Goal: Information Seeking & Learning: Find specific fact

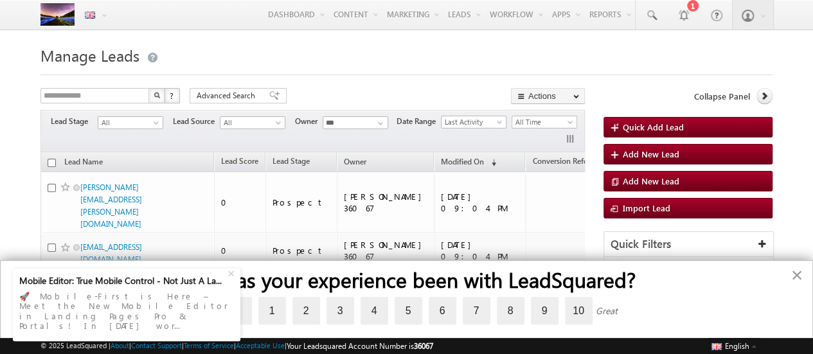
click at [796, 269] on button "×" at bounding box center [797, 275] width 12 height 21
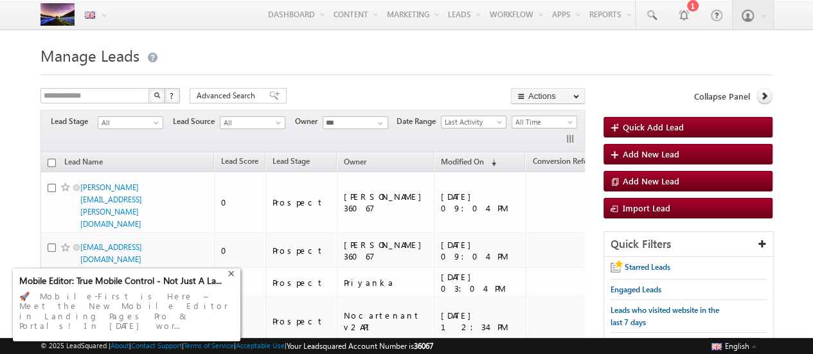
click at [231, 280] on div "+" at bounding box center [232, 271] width 15 height 15
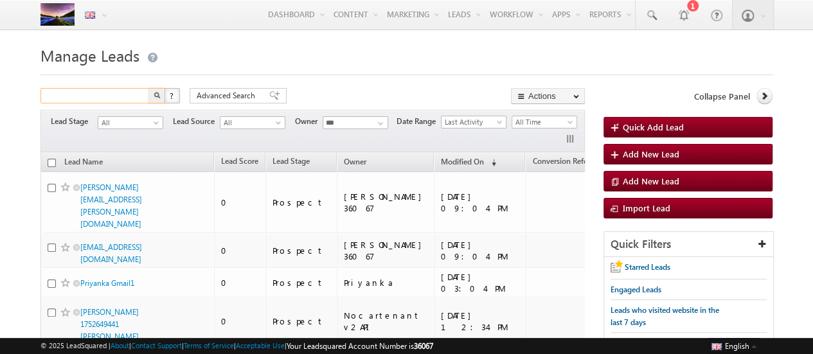
click at [117, 100] on input "text" at bounding box center [95, 95] width 110 height 15
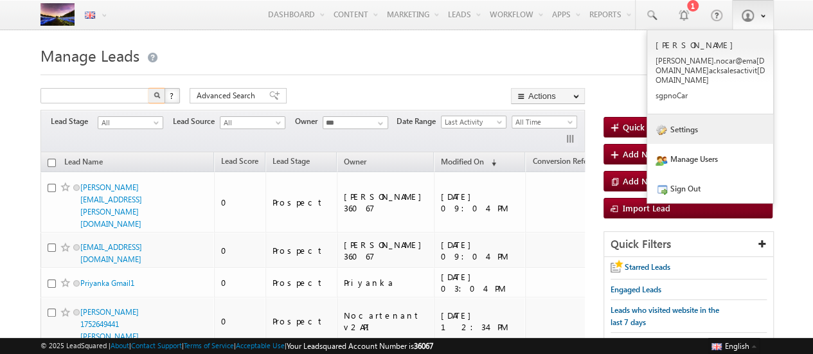
type input "**********"
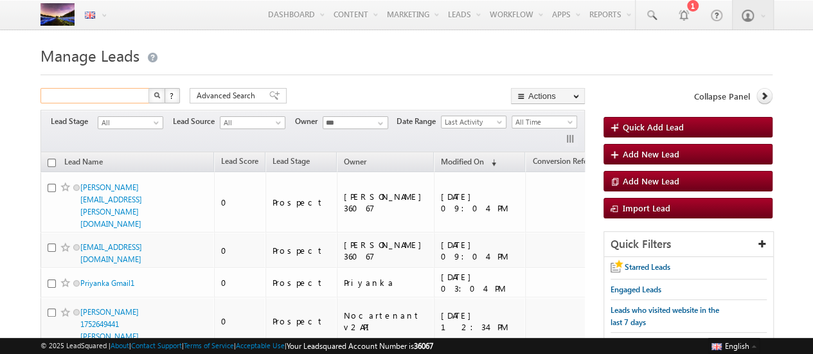
click at [113, 93] on input "text" at bounding box center [95, 95] width 110 height 15
type input "**********"
click at [156, 97] on img "button" at bounding box center [157, 95] width 6 height 6
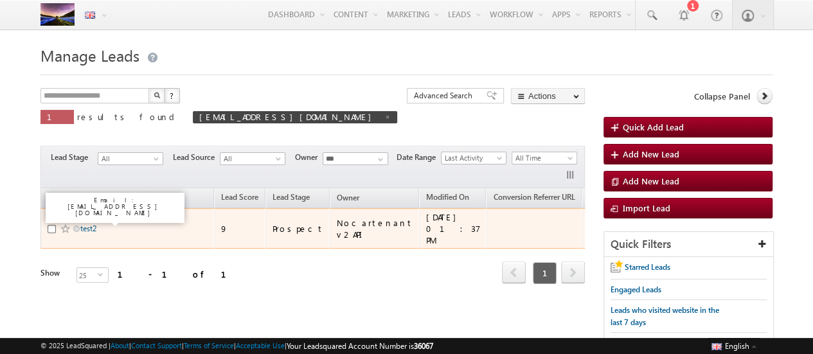
click at [93, 224] on link "test2" at bounding box center [88, 229] width 16 height 10
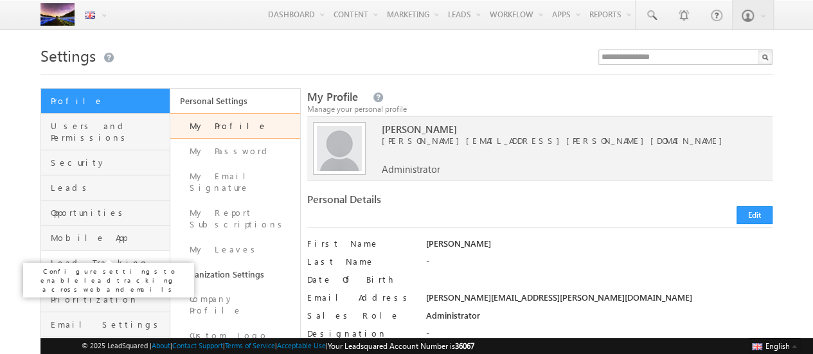
click at [77, 257] on span "Lead Tracking" at bounding box center [109, 263] width 116 height 12
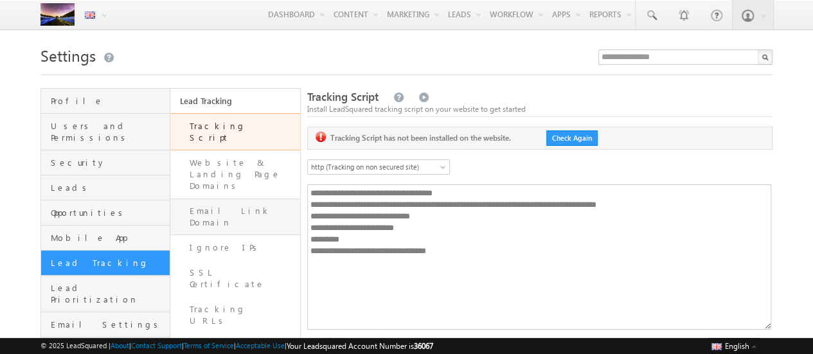
click at [227, 199] on link "Email Link Domain" at bounding box center [234, 217] width 129 height 37
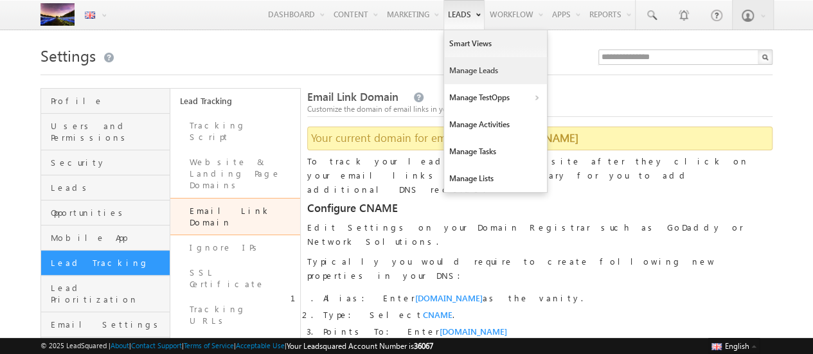
click at [447, 71] on link "Manage Leads" at bounding box center [495, 70] width 103 height 27
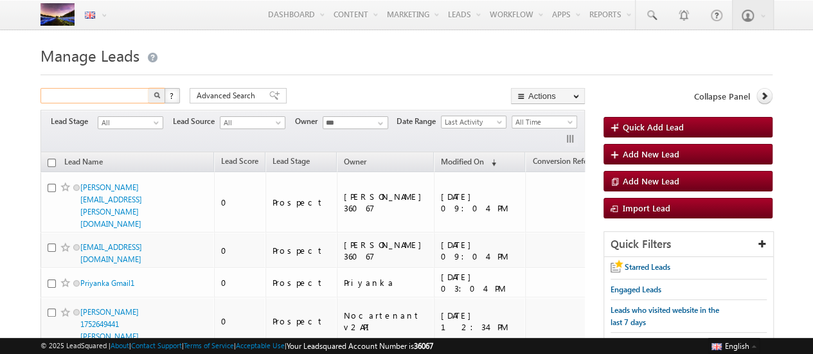
click at [66, 89] on input "text" at bounding box center [95, 95] width 110 height 15
click at [158, 102] on button "button" at bounding box center [156, 95] width 17 height 15
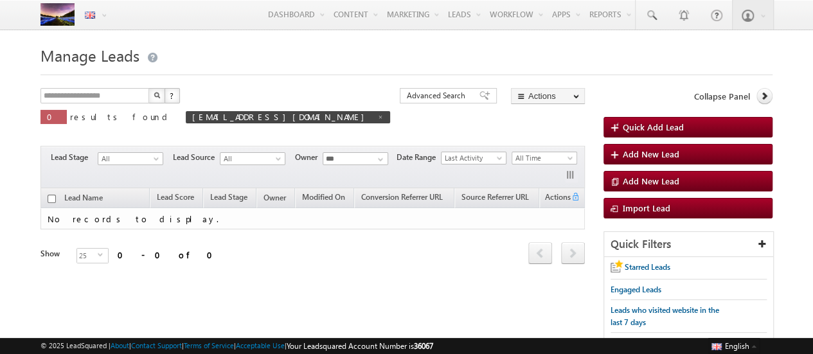
scroll to position [61, 0]
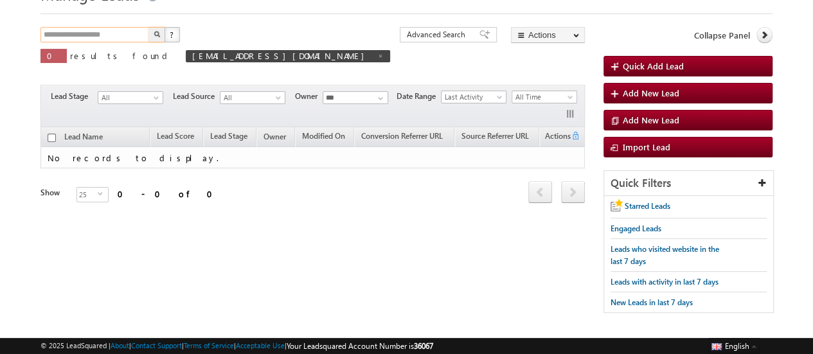
click at [129, 37] on input "**********" at bounding box center [95, 34] width 110 height 15
type input "**********"
click at [148, 27] on button "button" at bounding box center [156, 34] width 17 height 15
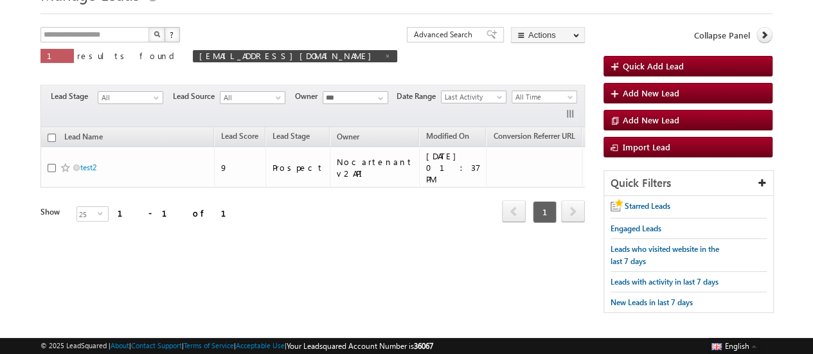
scroll to position [0, 77]
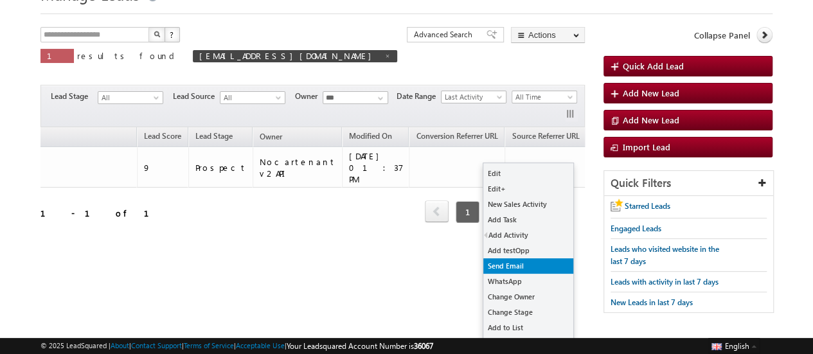
click at [506, 265] on link "Send Email" at bounding box center [528, 265] width 90 height 15
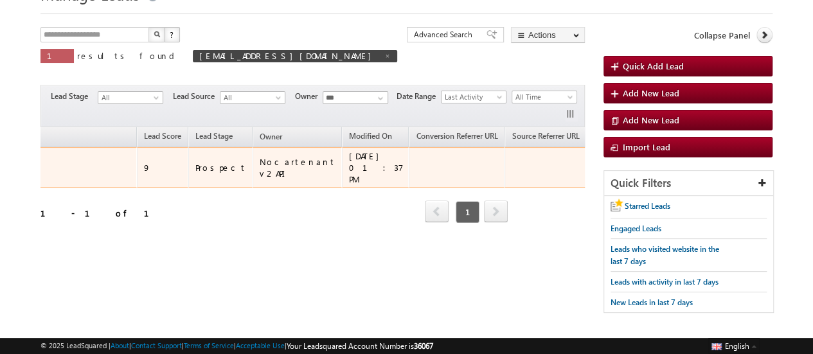
scroll to position [0, 0]
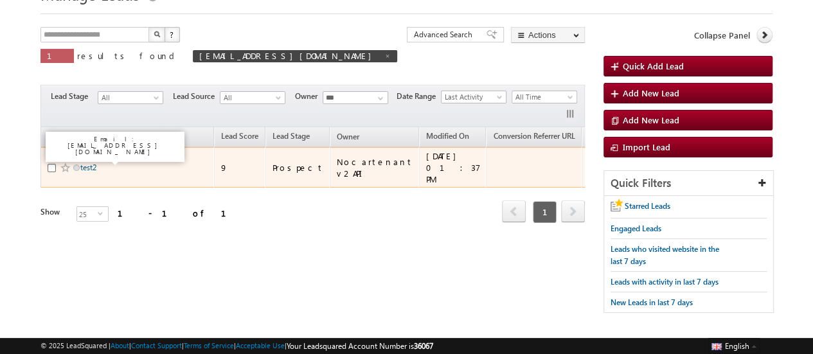
click at [92, 163] on link "test2" at bounding box center [88, 168] width 16 height 10
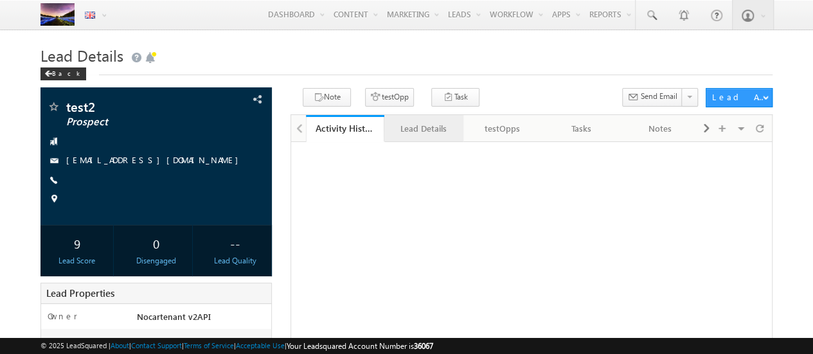
click at [408, 138] on link "Lead Details" at bounding box center [423, 128] width 79 height 27
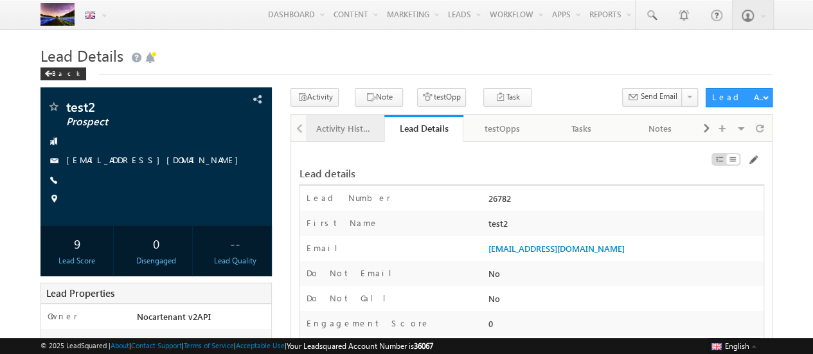
click at [339, 128] on div "Activity History" at bounding box center [344, 128] width 57 height 15
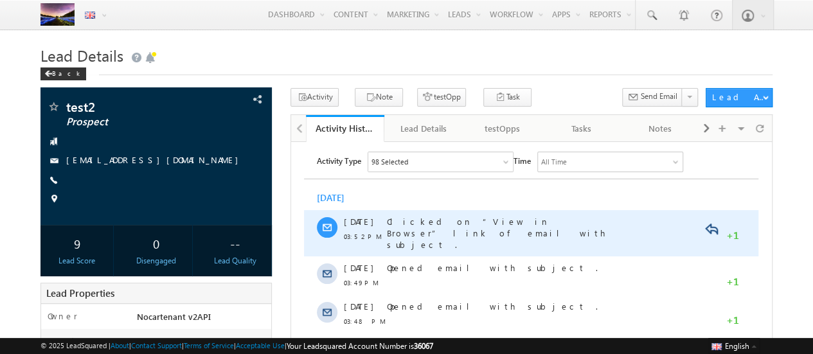
scroll to position [24, 0]
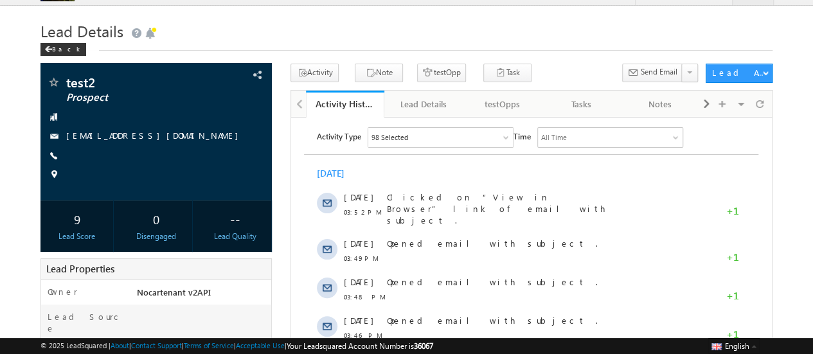
click at [403, 132] on div "98 Selected" at bounding box center [389, 137] width 37 height 12
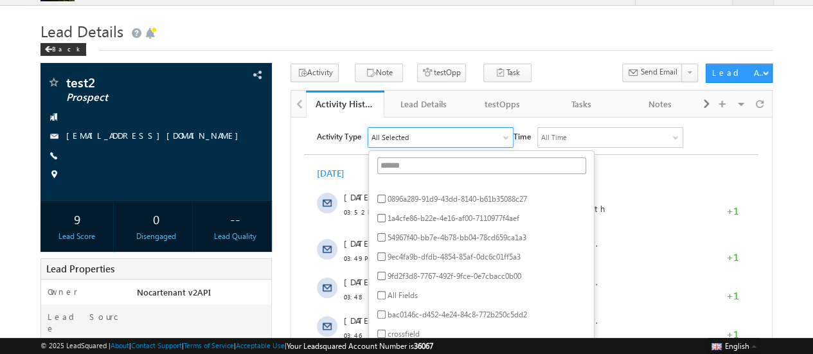
scroll to position [90, 0]
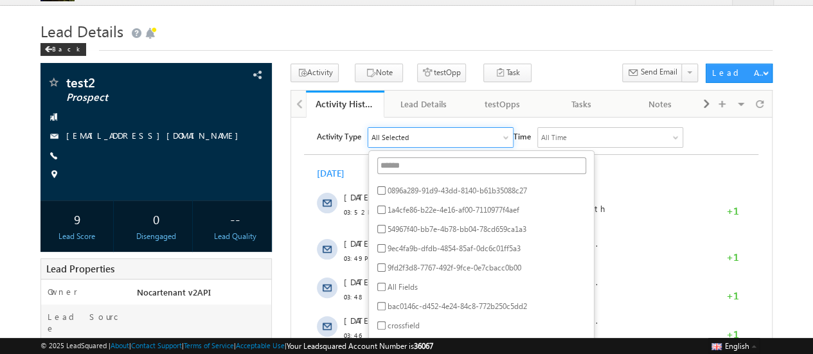
click at [690, 143] on div "Activity Type All Selected Select All Sales Activities 1 Sales Activity testOpp…" at bounding box center [538, 137] width 442 height 21
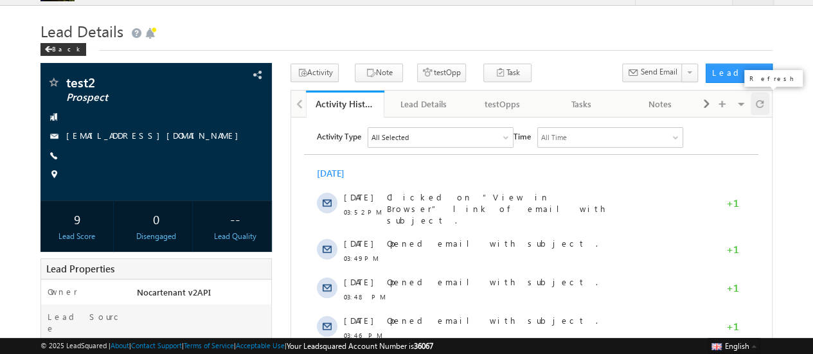
click at [758, 109] on span at bounding box center [760, 104] width 8 height 22
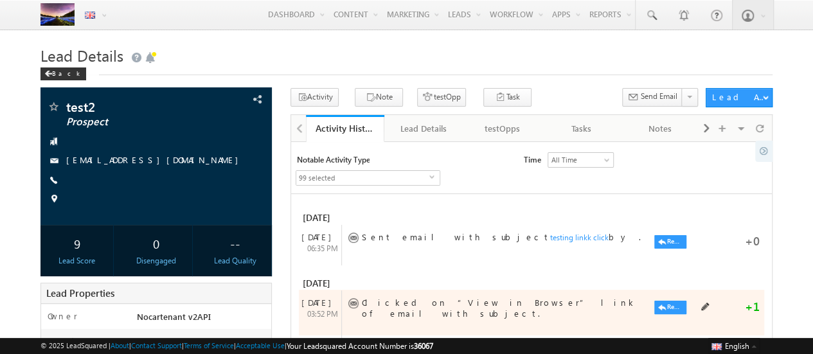
scroll to position [137, 0]
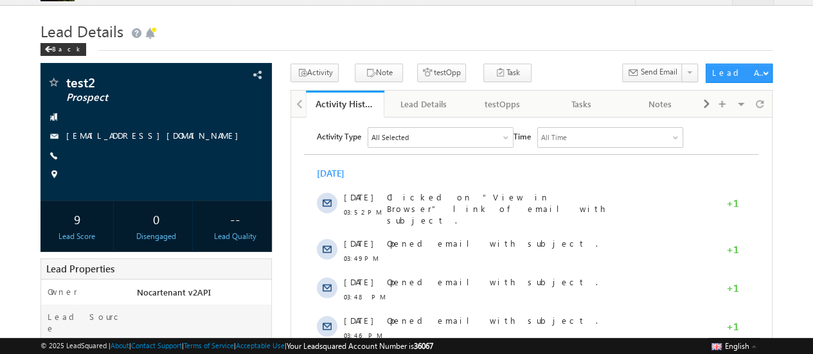
scroll to position [21, 0]
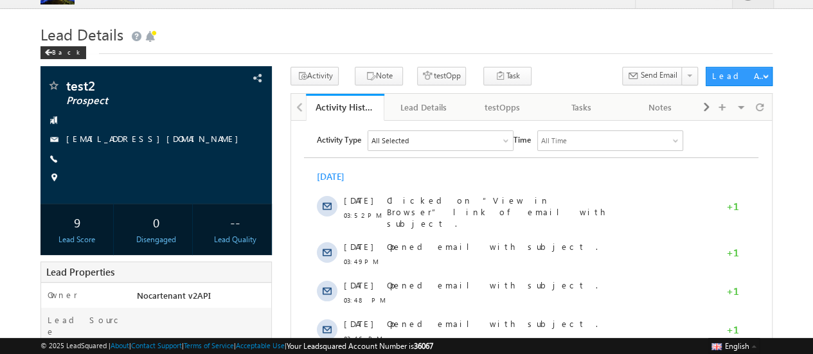
click at [769, 100] on div "**********" at bounding box center [531, 106] width 481 height 27
click at [759, 109] on span at bounding box center [760, 107] width 8 height 22
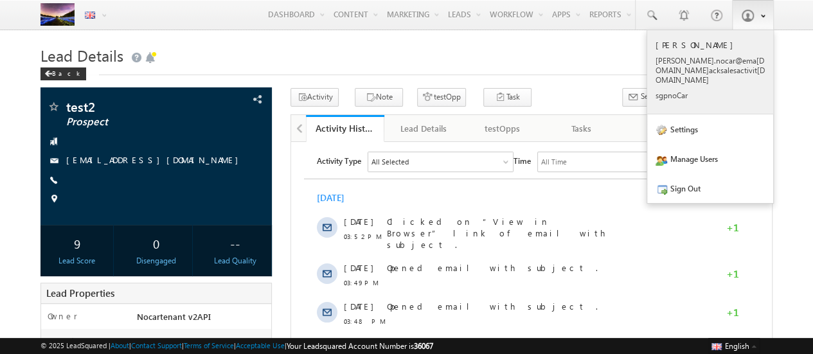
click at [708, 69] on p "manvi .noca r@ema il.tr acksa lesac tivit y.com" at bounding box center [710, 70] width 109 height 29
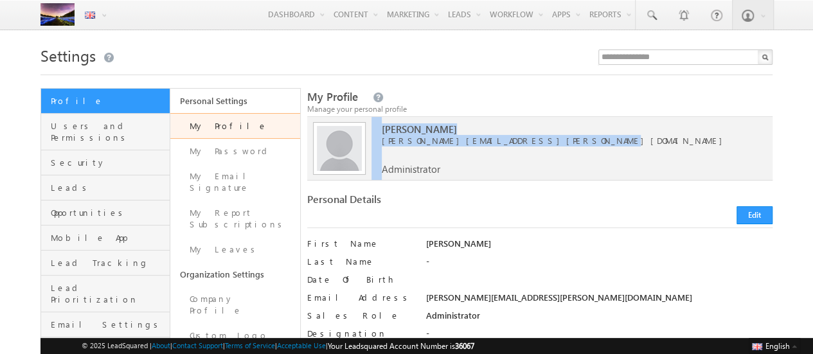
drag, startPoint x: 371, startPoint y: 145, endPoint x: 544, endPoint y: 157, distance: 173.4
click at [544, 157] on div "Upload Upload [PERSON_NAME] [PERSON_NAME][EMAIL_ADDRESS][PERSON_NAME][DOMAIN_NA…" at bounding box center [539, 149] width 465 height 64
click at [539, 154] on div "[PERSON_NAME] [PERSON_NAME][EMAIL_ADDRESS][PERSON_NAME][DOMAIN_NAME] Administra…" at bounding box center [568, 146] width 372 height 58
drag, startPoint x: 533, startPoint y: 143, endPoint x: 373, endPoint y: 147, distance: 160.1
click at [382, 147] on span "[PERSON_NAME][EMAIL_ADDRESS][PERSON_NAME][DOMAIN_NAME]" at bounding box center [568, 141] width 372 height 12
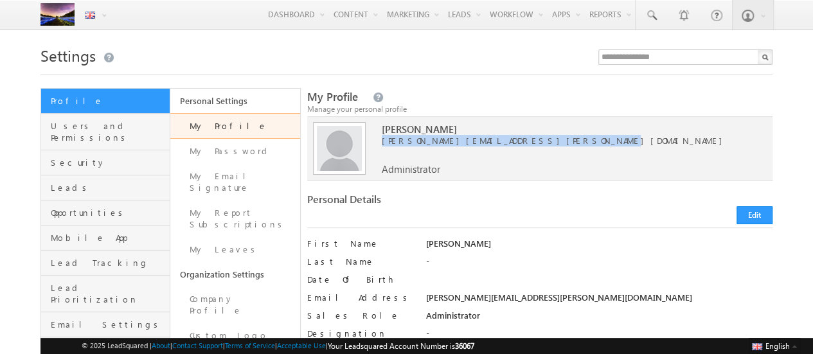
copy span "[PERSON_NAME][EMAIL_ADDRESS][PERSON_NAME][DOMAIN_NAME]"
